Goal: Task Accomplishment & Management: Use online tool/utility

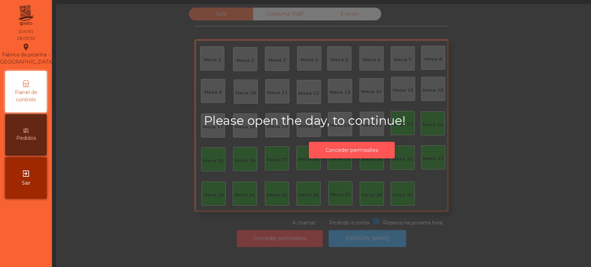
click at [342, 150] on button "Conceder permissões" at bounding box center [352, 150] width 86 height 17
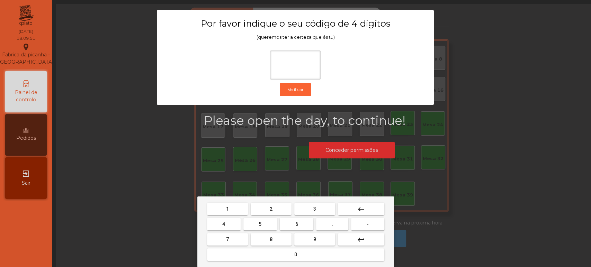
click at [207, 211] on button "1" at bounding box center [227, 209] width 41 height 12
click at [296, 204] on button "3" at bounding box center [314, 209] width 41 height 12
click at [280, 222] on button "6" at bounding box center [297, 224] width 34 height 12
click at [271, 209] on span "2" at bounding box center [271, 209] width 3 height 6
type input "****"
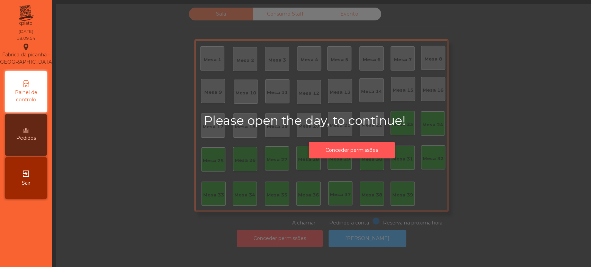
click at [342, 150] on button "Conceder permissões" at bounding box center [352, 150] width 86 height 17
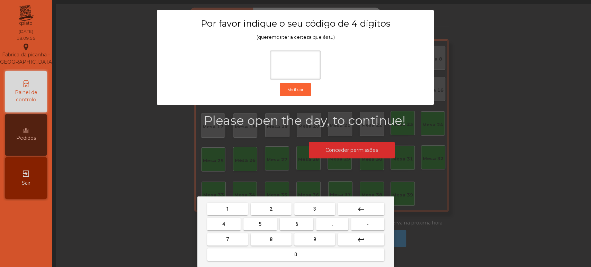
click at [223, 208] on button "1" at bounding box center [227, 209] width 41 height 12
click at [315, 208] on span "3" at bounding box center [314, 209] width 3 height 6
click at [252, 224] on button "5" at bounding box center [260, 224] width 34 height 12
click at [275, 250] on button "0" at bounding box center [295, 255] width 177 height 12
type input "****"
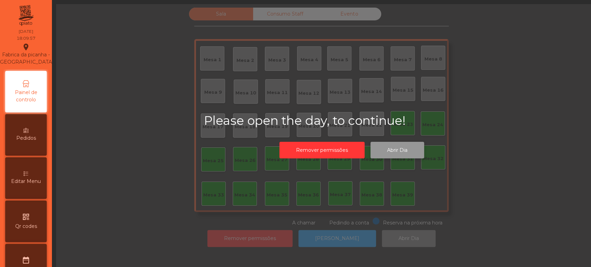
click at [395, 150] on button "Abrir Dia" at bounding box center [397, 150] width 54 height 17
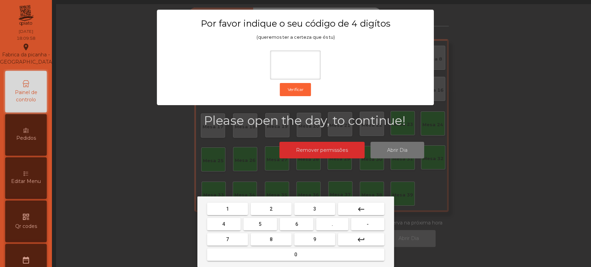
click at [227, 208] on span "1" at bounding box center [227, 209] width 3 height 6
click at [320, 204] on button "3" at bounding box center [314, 209] width 41 height 12
click at [265, 222] on button "5" at bounding box center [260, 224] width 34 height 12
click at [277, 255] on button "0" at bounding box center [295, 255] width 177 height 12
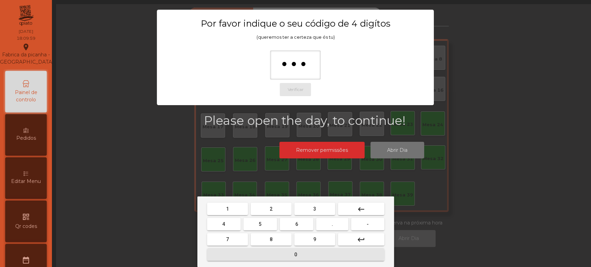
type input "****"
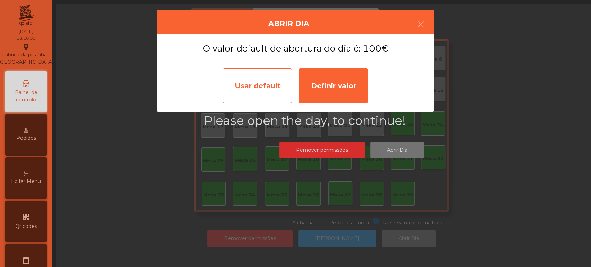
click at [255, 91] on div "Usar default" at bounding box center [257, 86] width 69 height 35
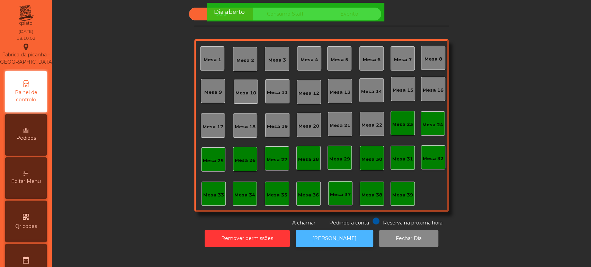
click at [327, 233] on button "[PERSON_NAME]" at bounding box center [335, 238] width 78 height 17
